Goal: Task Accomplishment & Management: Use online tool/utility

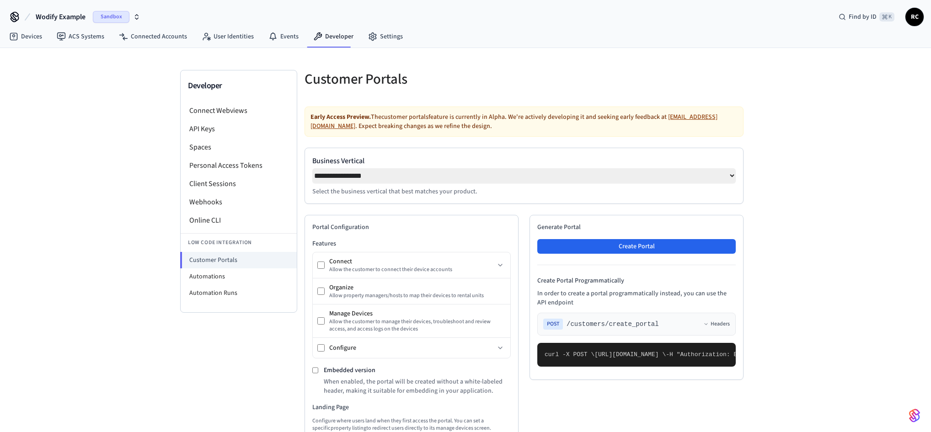
select select "**********"
click at [68, 8] on button "Wodify Example Sandbox" at bounding box center [88, 16] width 110 height 19
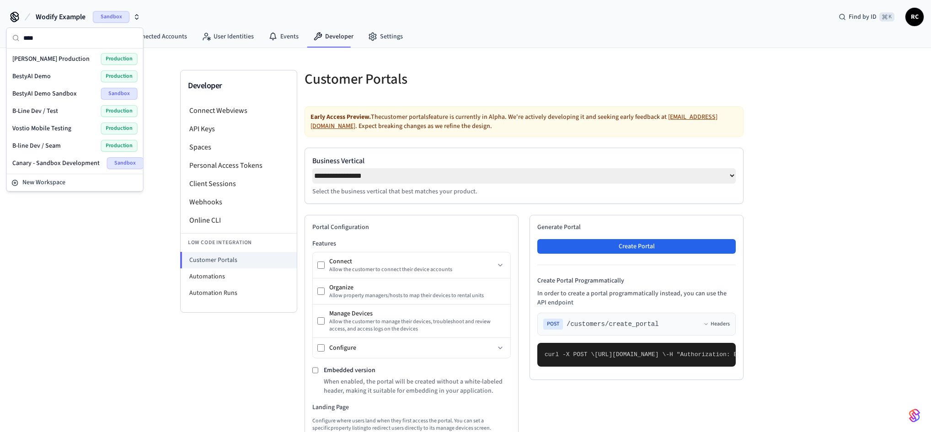
type input "****"
click at [64, 58] on div "Besty Production Production" at bounding box center [74, 59] width 125 height 12
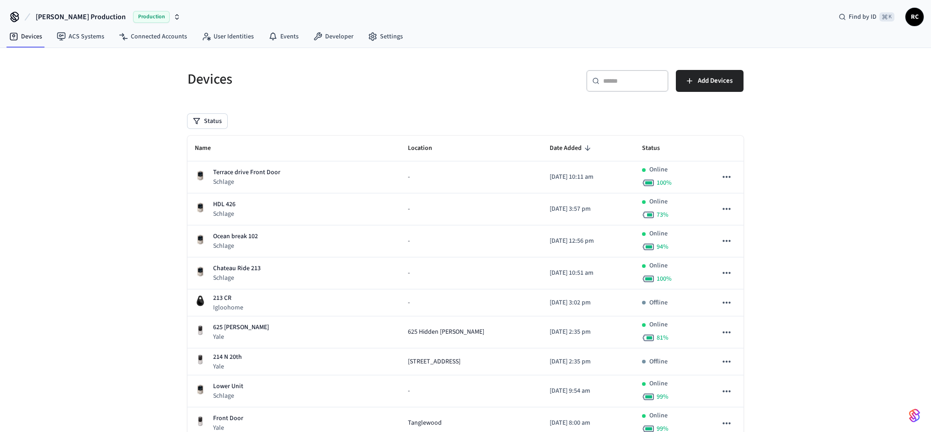
click at [335, 41] on link "Developer" at bounding box center [333, 36] width 55 height 16
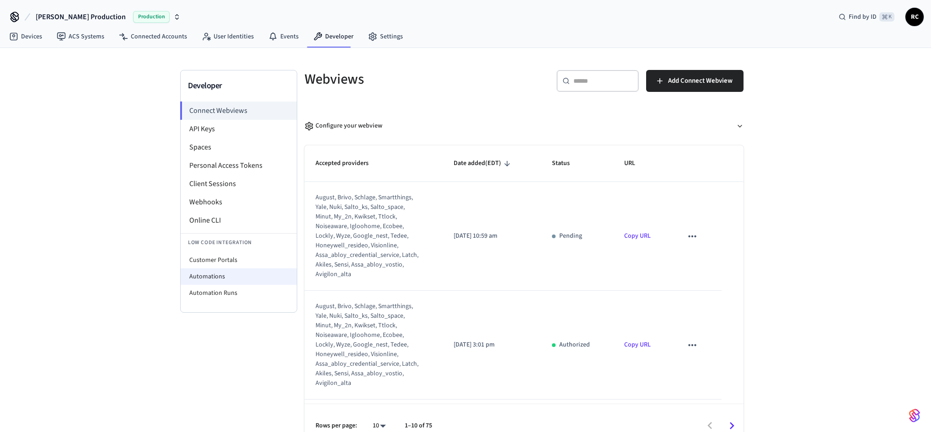
click at [246, 278] on li "Automations" at bounding box center [239, 276] width 116 height 16
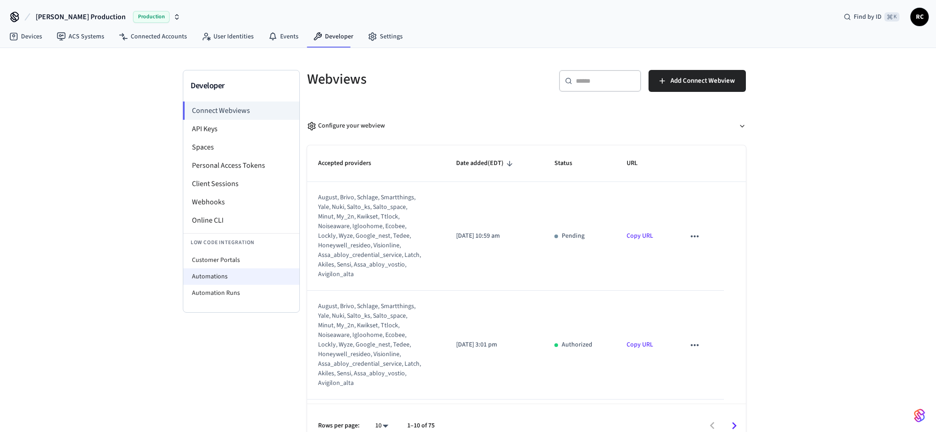
select select "**********"
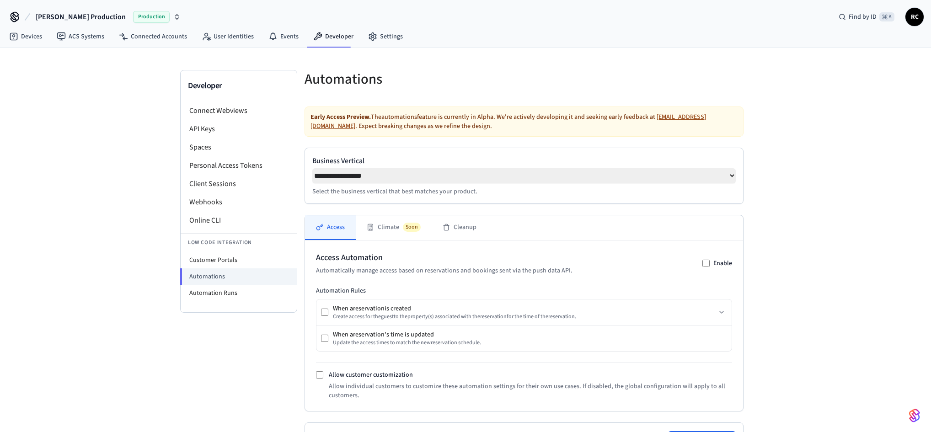
click at [823, 195] on div "**********" at bounding box center [465, 301] width 931 height 506
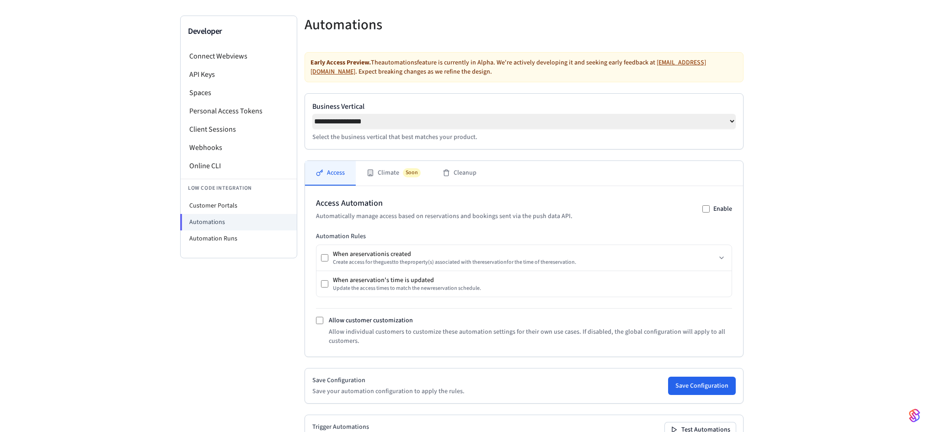
scroll to position [123, 0]
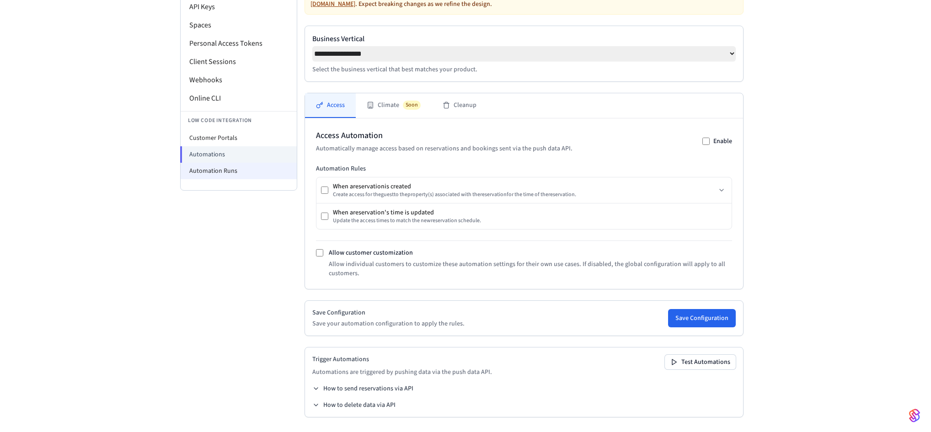
click at [255, 175] on li "Automation Runs" at bounding box center [239, 171] width 116 height 16
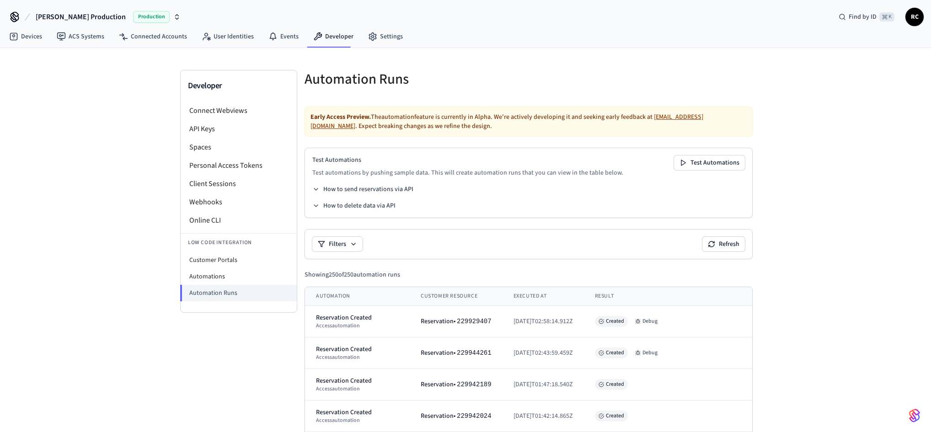
scroll to position [7439, 0]
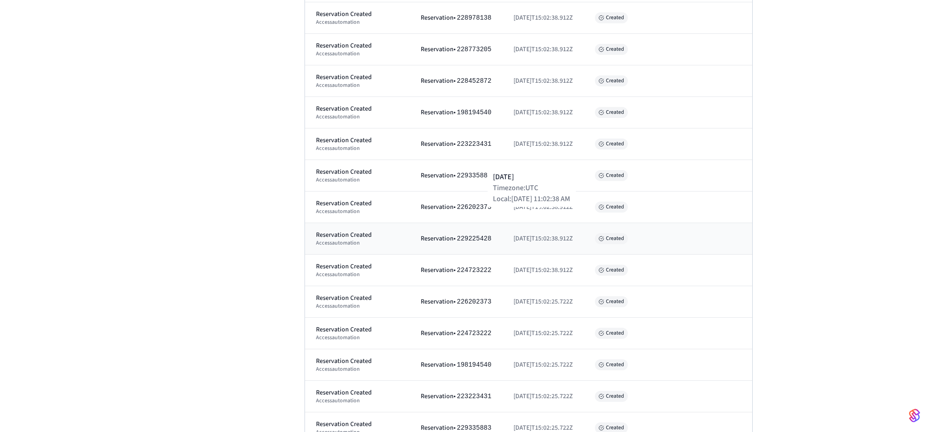
click at [516, 234] on span "[DATE]T15:02:38.912Z" at bounding box center [542, 238] width 59 height 9
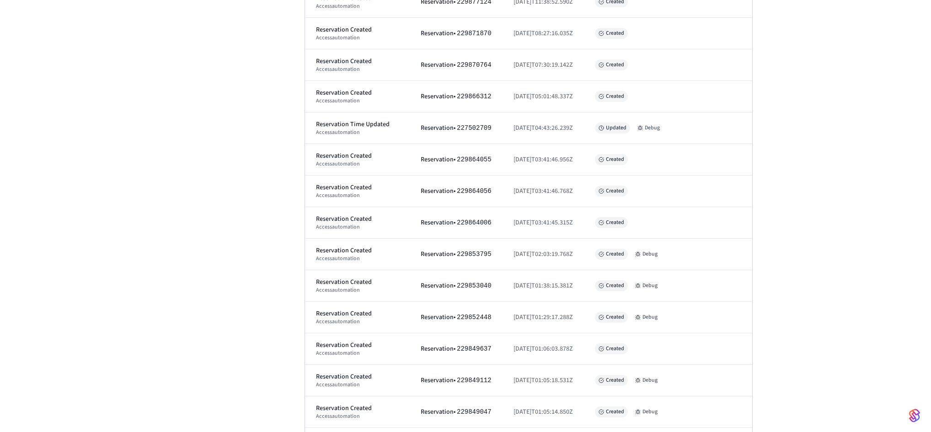
scroll to position [4960, 0]
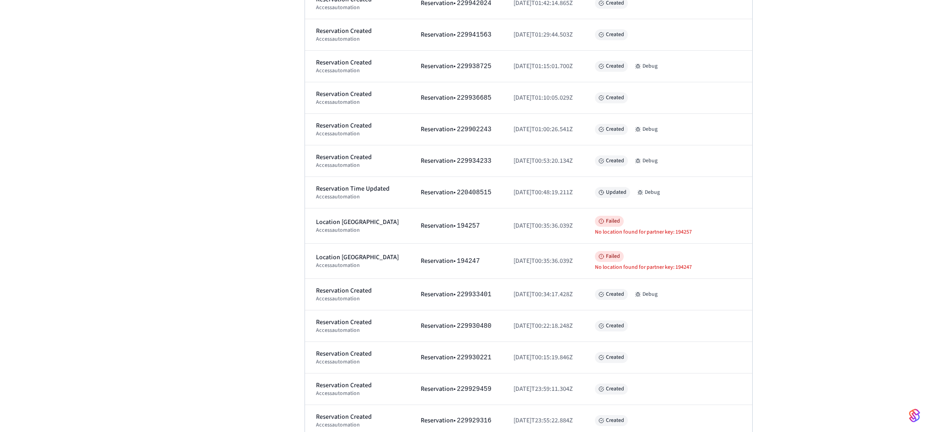
scroll to position [0, 0]
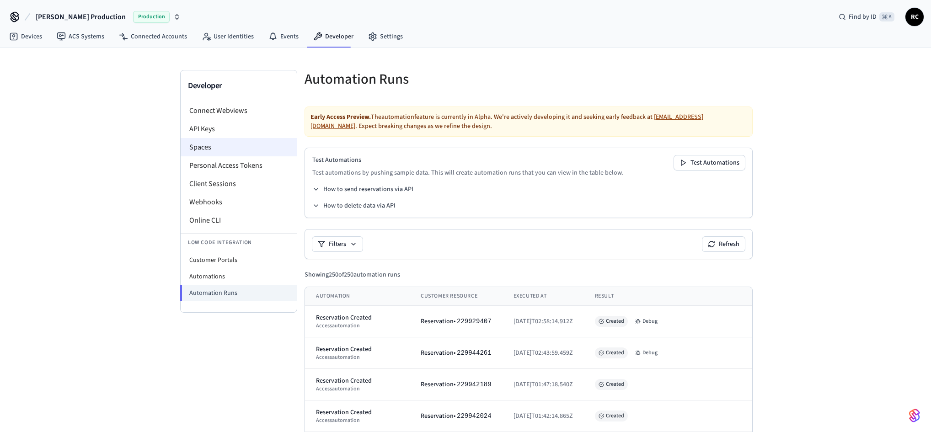
click at [229, 154] on li "Spaces" at bounding box center [239, 147] width 116 height 18
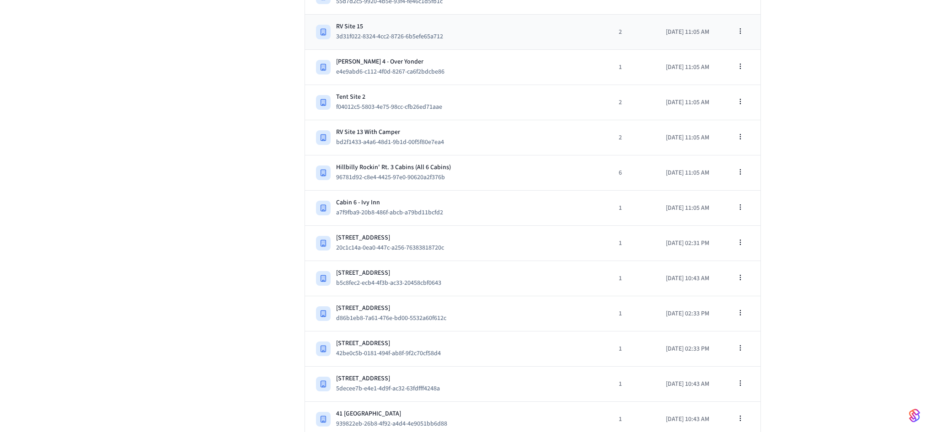
scroll to position [10345, 0]
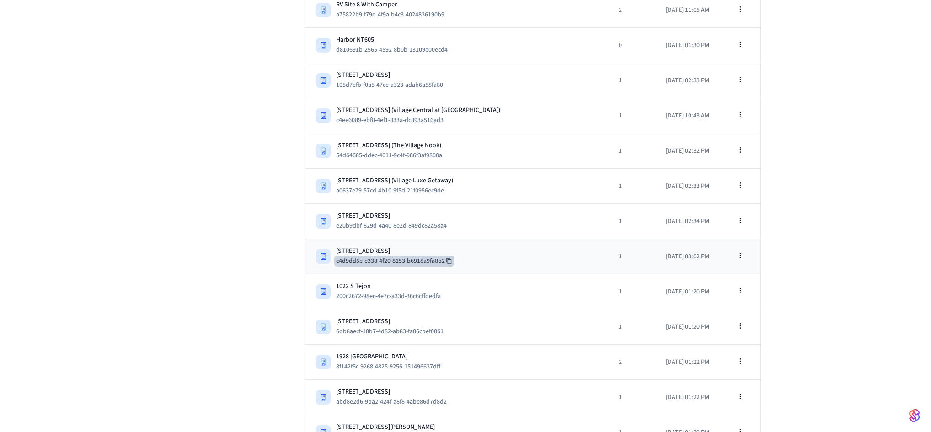
click at [422, 256] on button "c4d9dd5e-e338-4f20-8153-b6918a9fa8b2" at bounding box center [394, 261] width 120 height 11
click at [447, 246] on div "[STREET_ADDRESS]" at bounding box center [394, 250] width 116 height 9
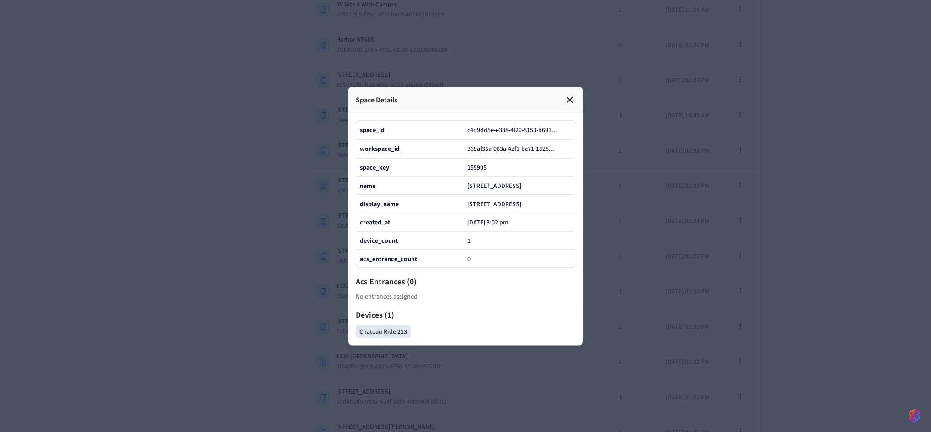
click at [795, 202] on div at bounding box center [465, 216] width 931 height 432
click at [568, 94] on icon at bounding box center [569, 99] width 11 height 11
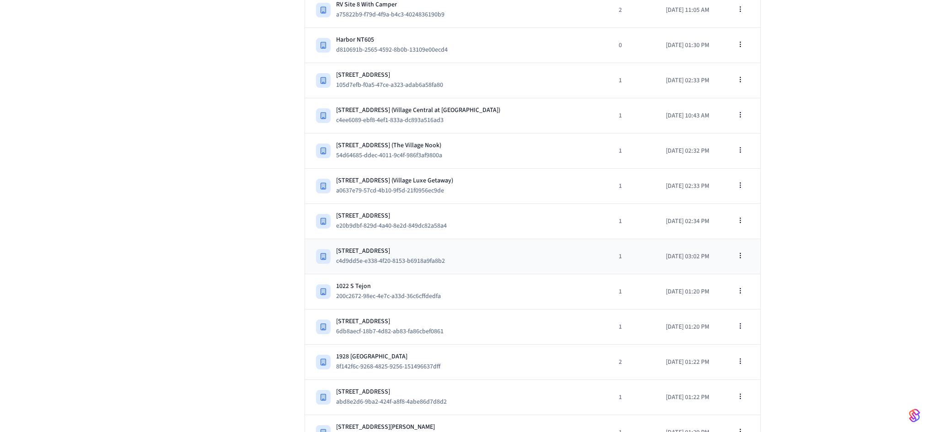
click at [474, 246] on div "[GEOGRAPHIC_DATA] c4d9dd5e-e338-4f20-8153-b6918a9fa8b2" at bounding box center [456, 256] width 281 height 20
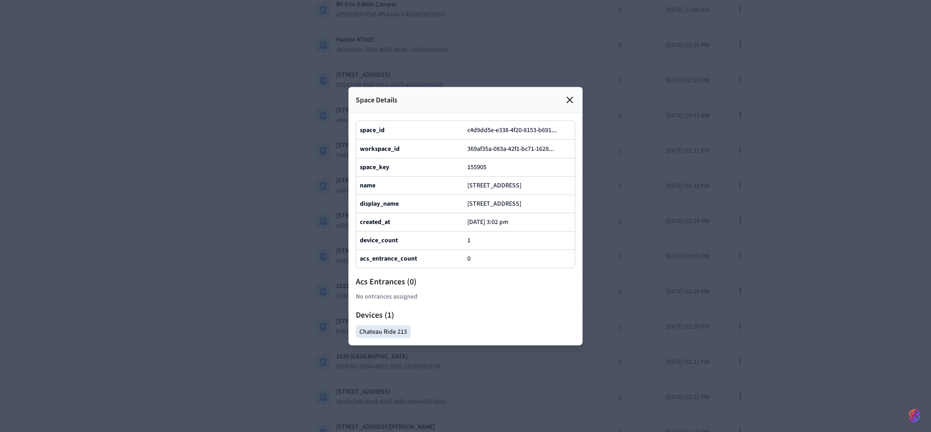
click at [385, 338] on div "Chateau Ride 213" at bounding box center [383, 331] width 55 height 13
click at [572, 94] on icon at bounding box center [569, 99] width 11 height 11
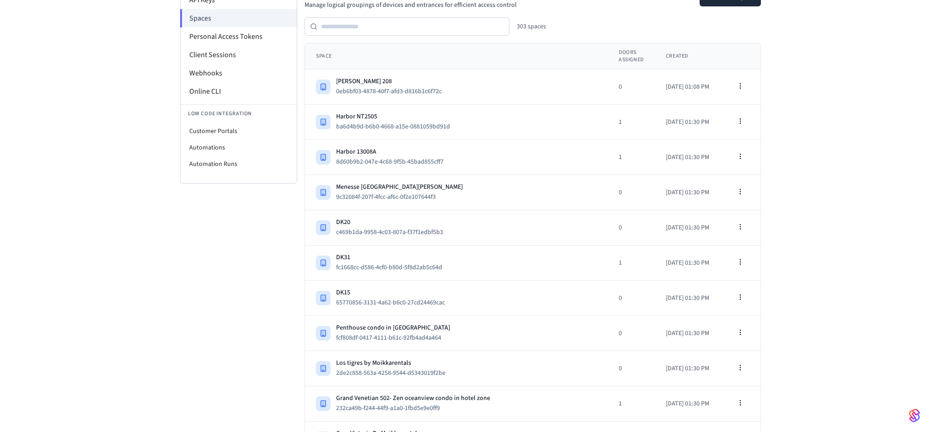
scroll to position [0, 0]
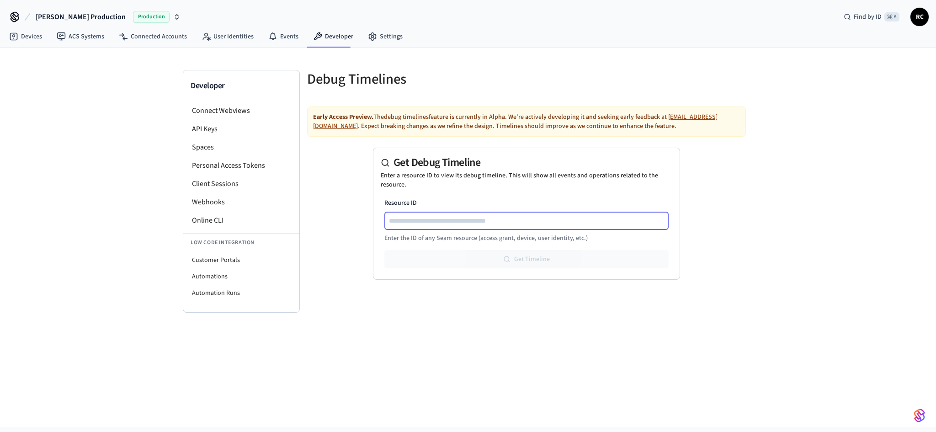
click at [444, 222] on input "Resource ID" at bounding box center [526, 220] width 283 height 11
paste input "**********"
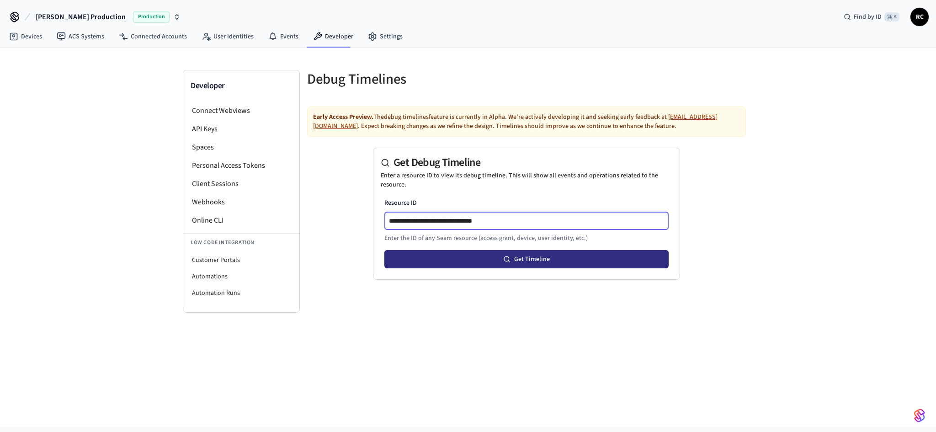
type input "**********"
click at [428, 262] on button "Get Timeline" at bounding box center [527, 259] width 284 height 18
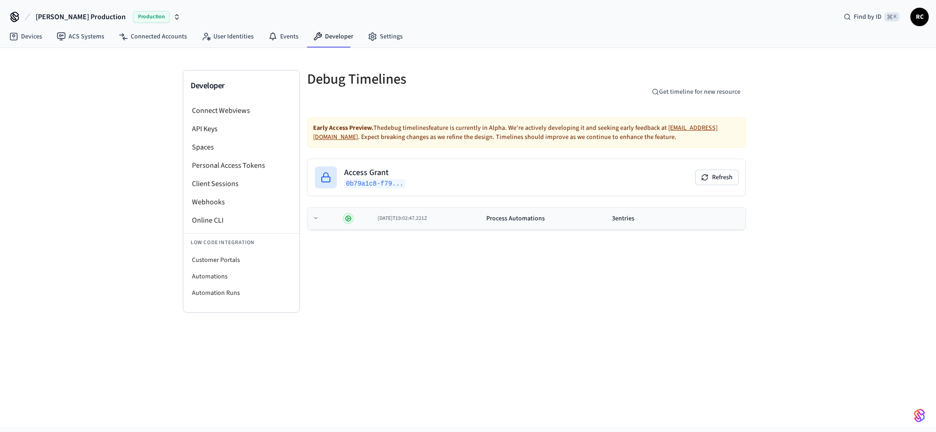
click at [405, 223] on td "2025-09-26T19:02:47.221Z" at bounding box center [428, 219] width 108 height 22
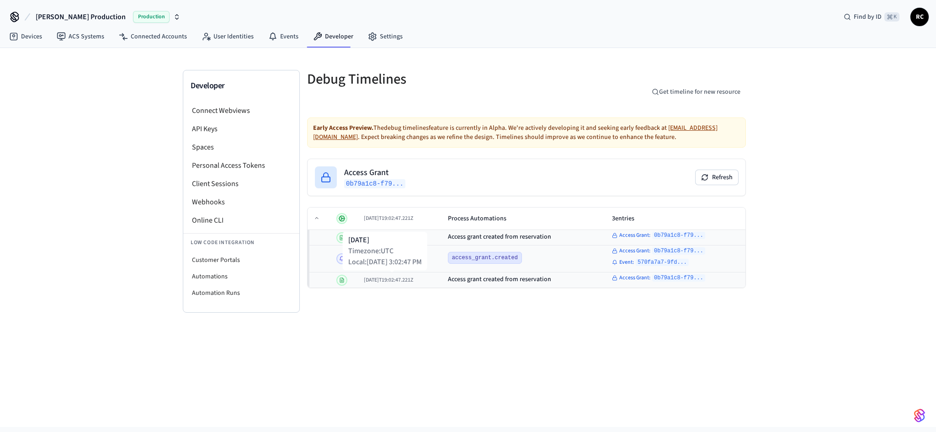
click at [435, 327] on div "Developer Connect Webviews API Keys Spaces Personal Access Tokens Client Sessio…" at bounding box center [468, 237] width 936 height 379
click at [431, 311] on div "Debug Timelines Get timeline for new resource Early Access Preview. The debug t…" at bounding box center [527, 191] width 454 height 243
click at [431, 309] on div "Debug Timelines Get timeline for new resource Early Access Preview. The debug t…" at bounding box center [527, 191] width 454 height 243
click at [431, 308] on div "Debug Timelines Get timeline for new resource Early Access Preview. The debug t…" at bounding box center [527, 191] width 454 height 243
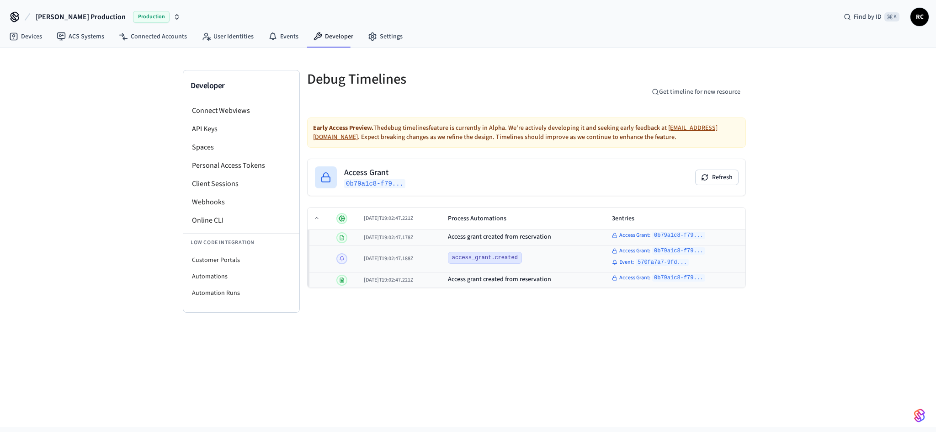
click at [418, 295] on div "Early Access Preview. The debug timelines feature is currently in Alpha. We're …" at bounding box center [526, 210] width 439 height 185
click at [645, 236] on span "Access Grant :" at bounding box center [635, 235] width 31 height 7
click at [635, 260] on button "Event : 570fa7a7-9fd..." at bounding box center [650, 262] width 77 height 7
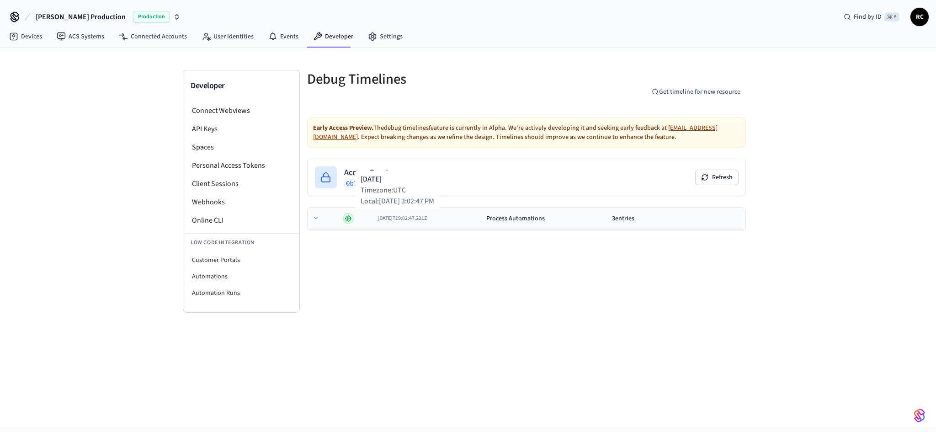
click at [380, 219] on span "2025-09-26T19:02:47.221Z" at bounding box center [402, 218] width 49 height 8
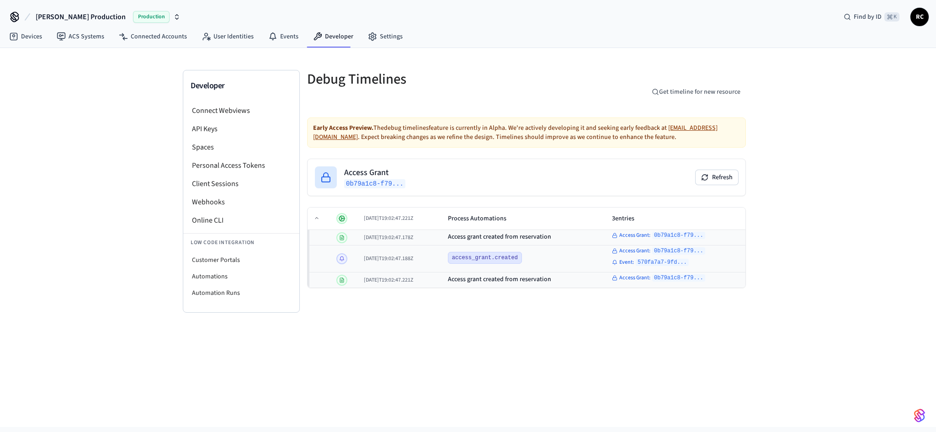
click at [360, 321] on div "Developer Connect Webviews API Keys Spaces Personal Access Tokens Client Sessio…" at bounding box center [468, 237] width 936 height 379
